Goal: Task Accomplishment & Management: Manage account settings

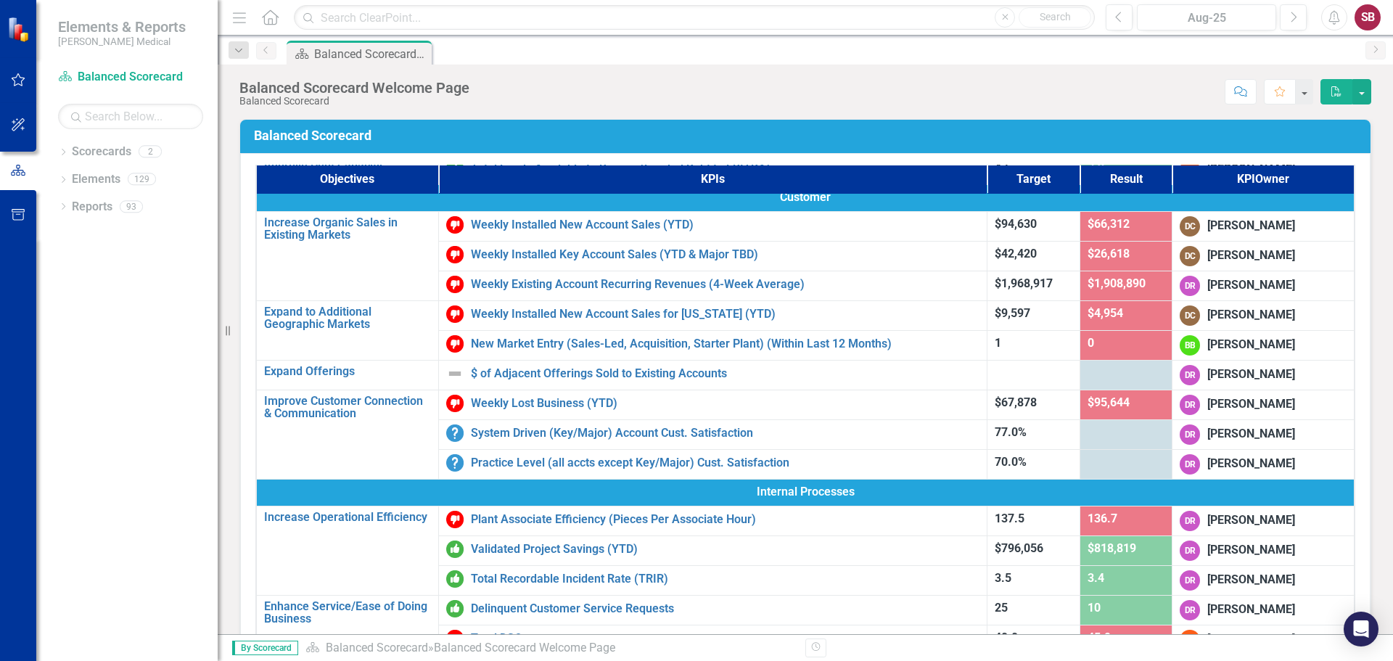
scroll to position [84, 0]
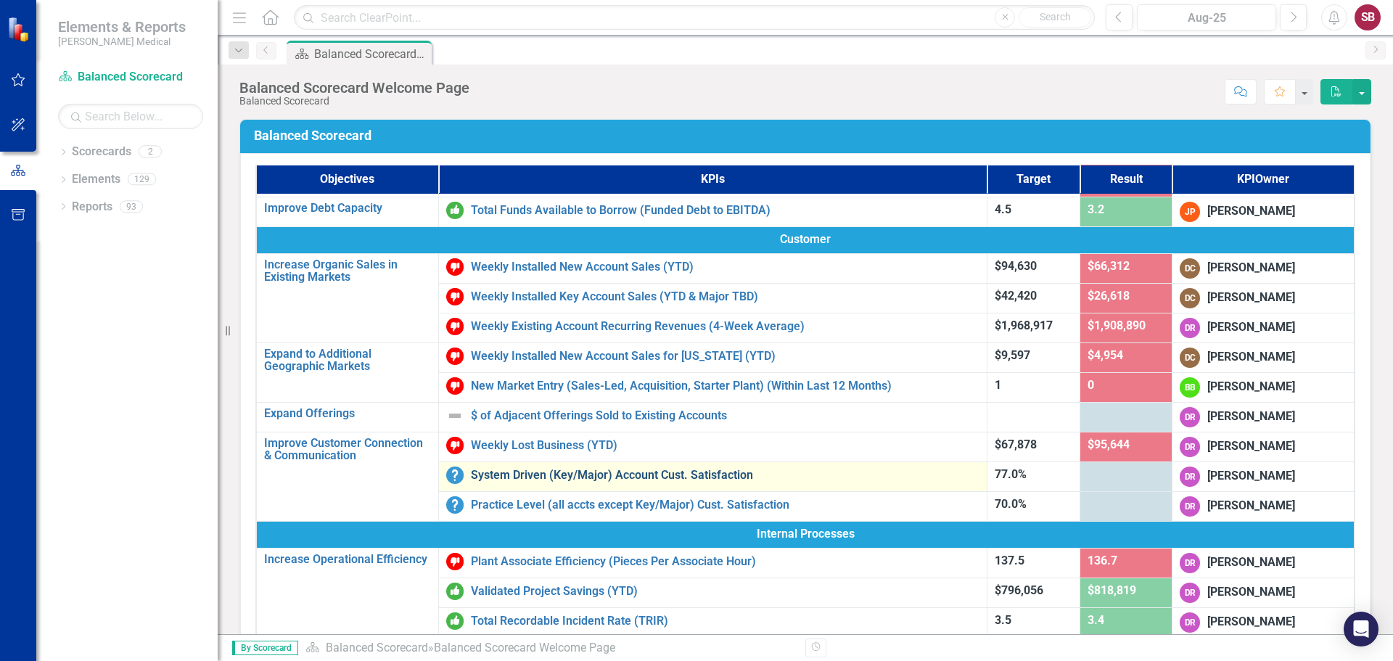
click at [569, 475] on link "System Driven (Key/Major) Account Cust. Satisfaction" at bounding box center [725, 475] width 508 height 13
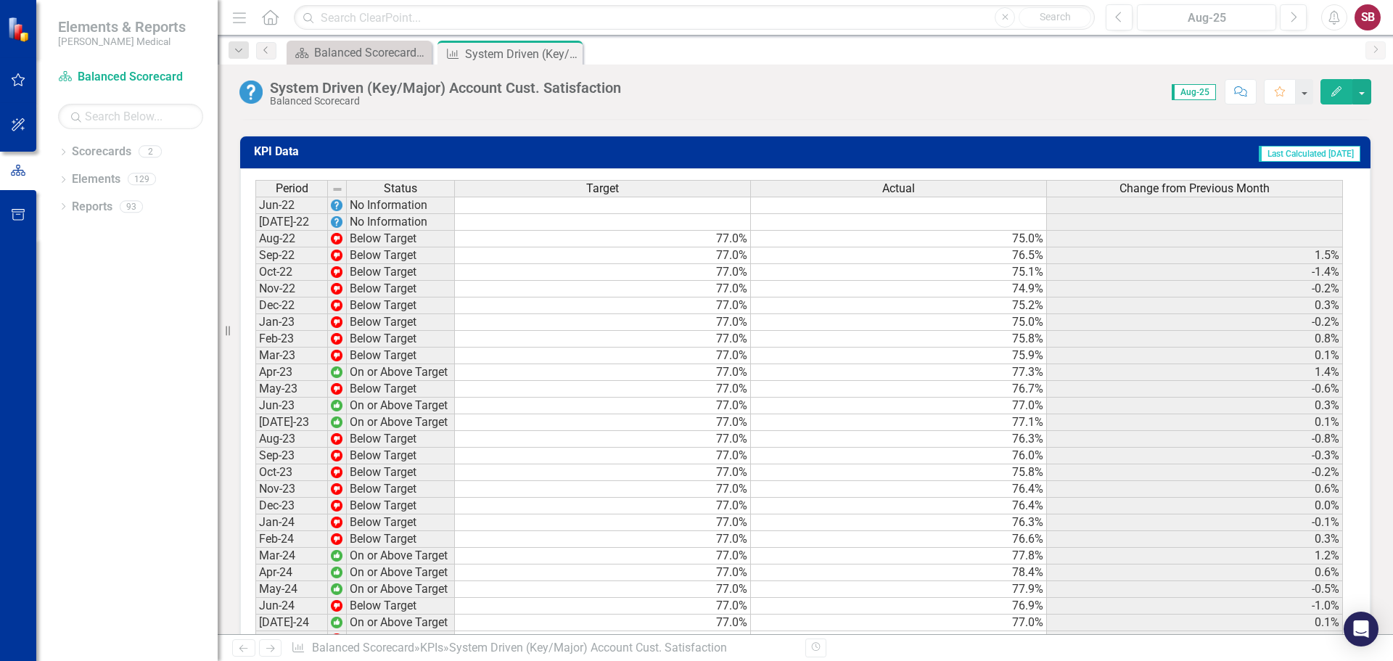
scroll to position [1741, 0]
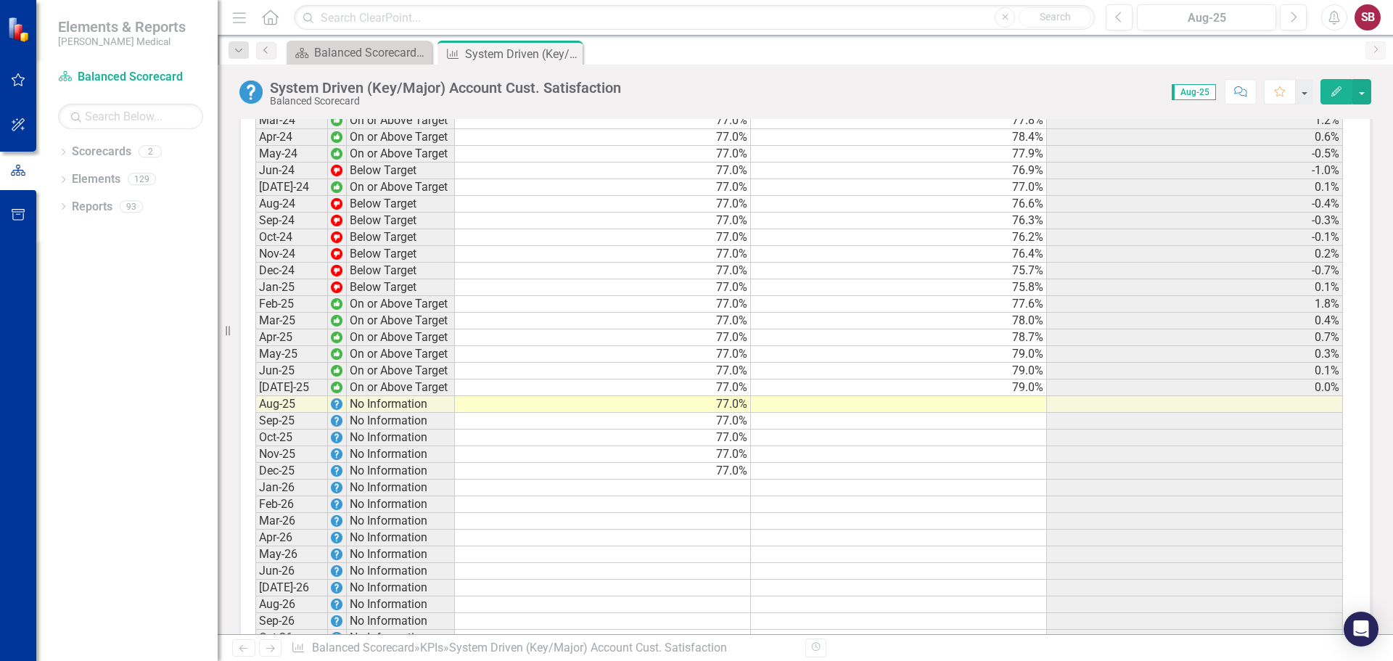
click at [922, 396] on td at bounding box center [899, 404] width 296 height 17
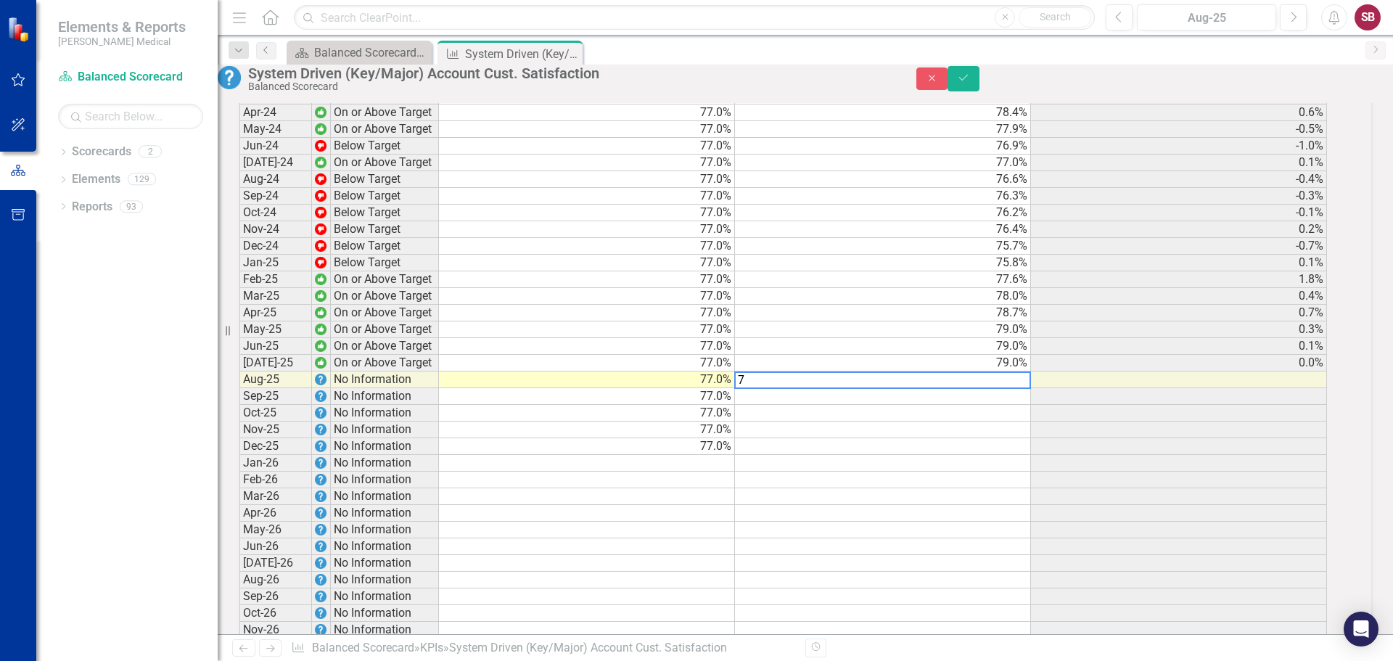
scroll to position [1743, 0]
type textarea "76.23"
click at [970, 83] on icon "Save" at bounding box center [963, 78] width 13 height 10
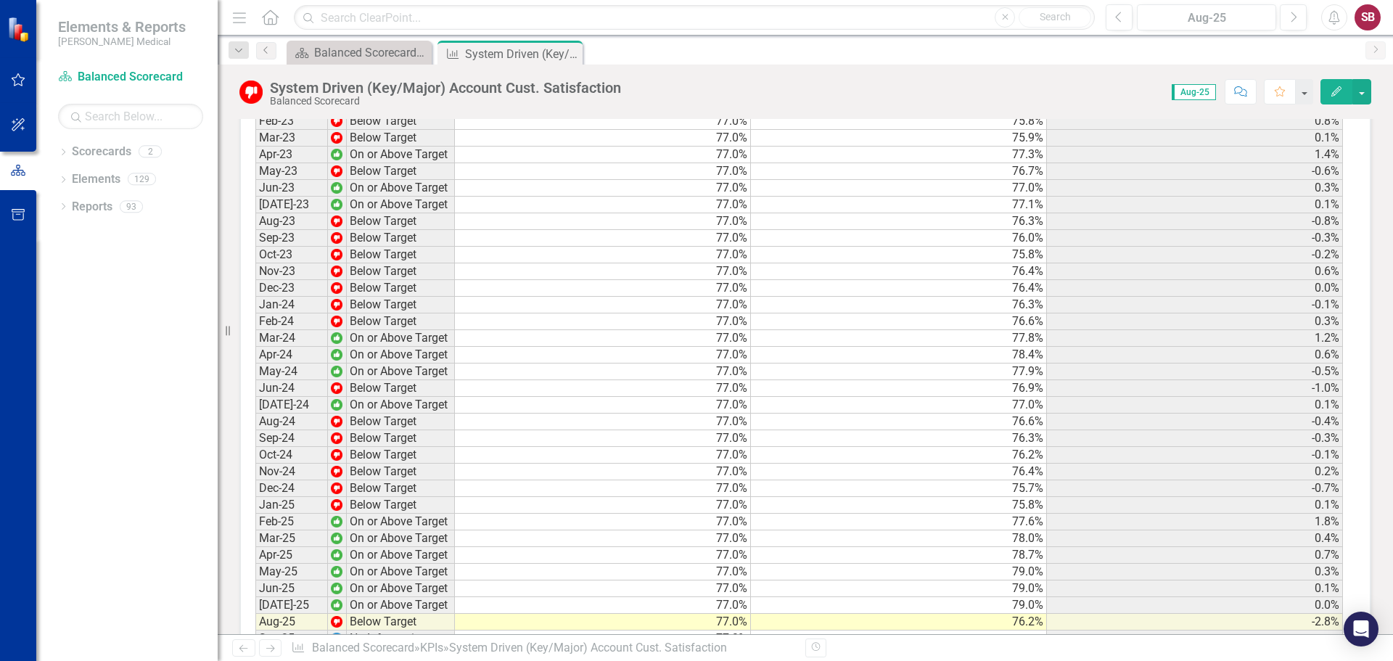
scroll to position [1596, 0]
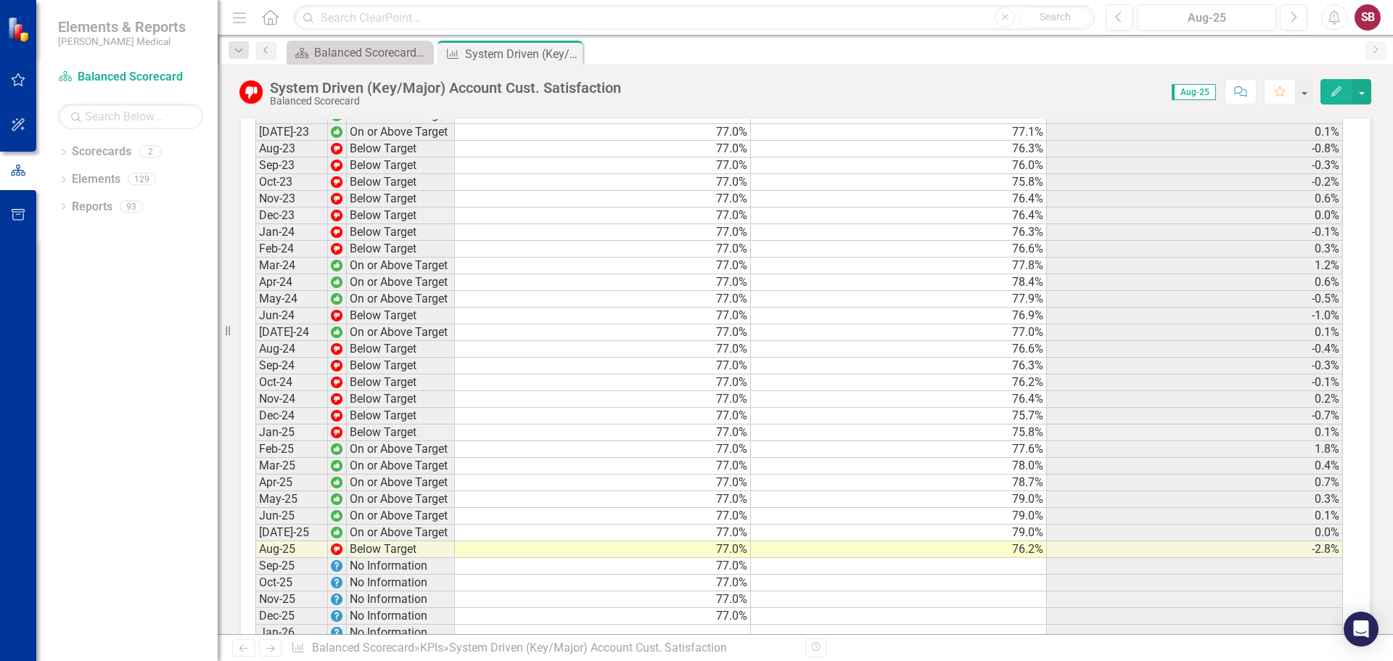
click at [998, 541] on td "76.2%" at bounding box center [899, 549] width 296 height 17
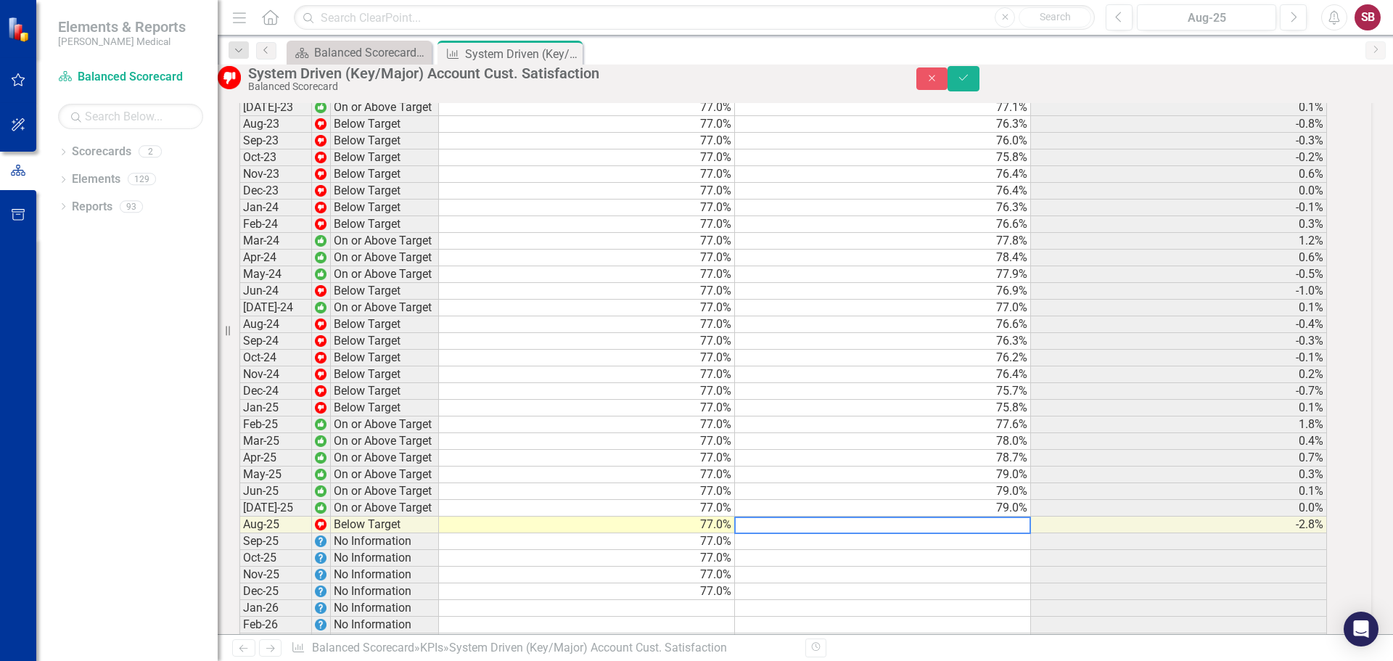
click at [1008, 516] on textarea at bounding box center [882, 524] width 297 height 17
type textarea "7"
click at [970, 83] on icon "Save" at bounding box center [963, 78] width 13 height 10
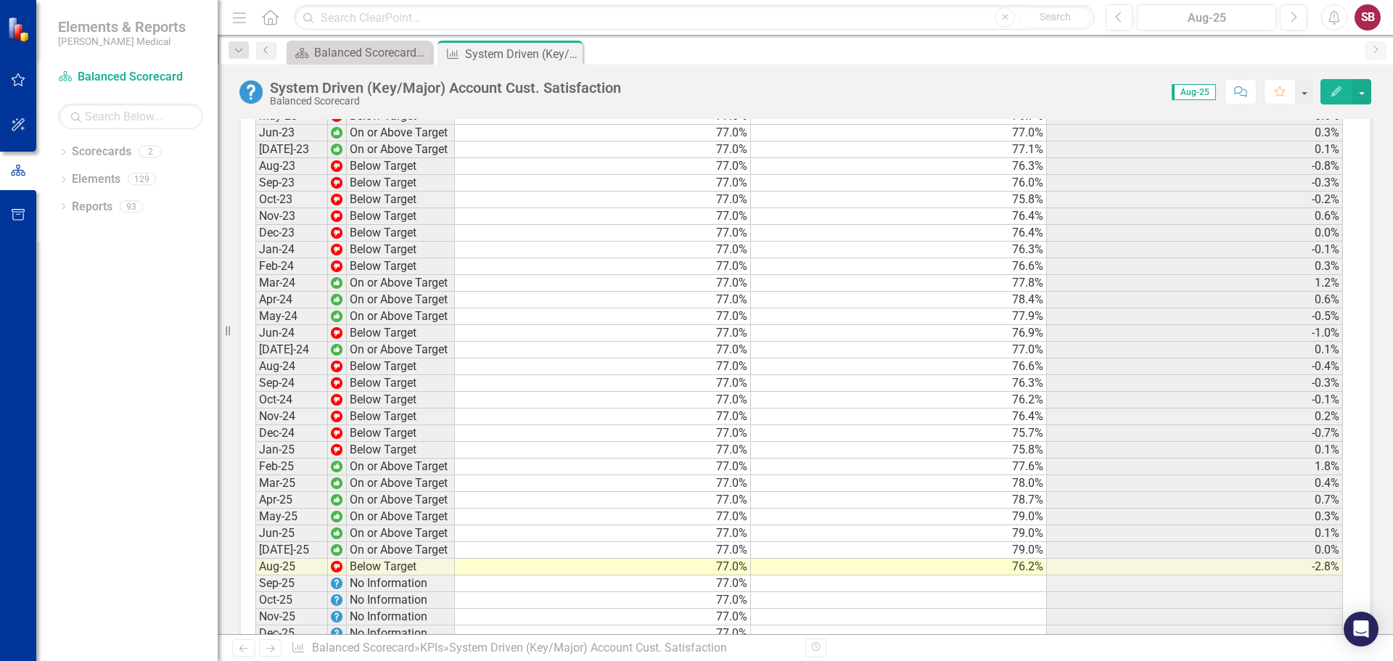
scroll to position [1757, 0]
